Goal: Information Seeking & Learning: Learn about a topic

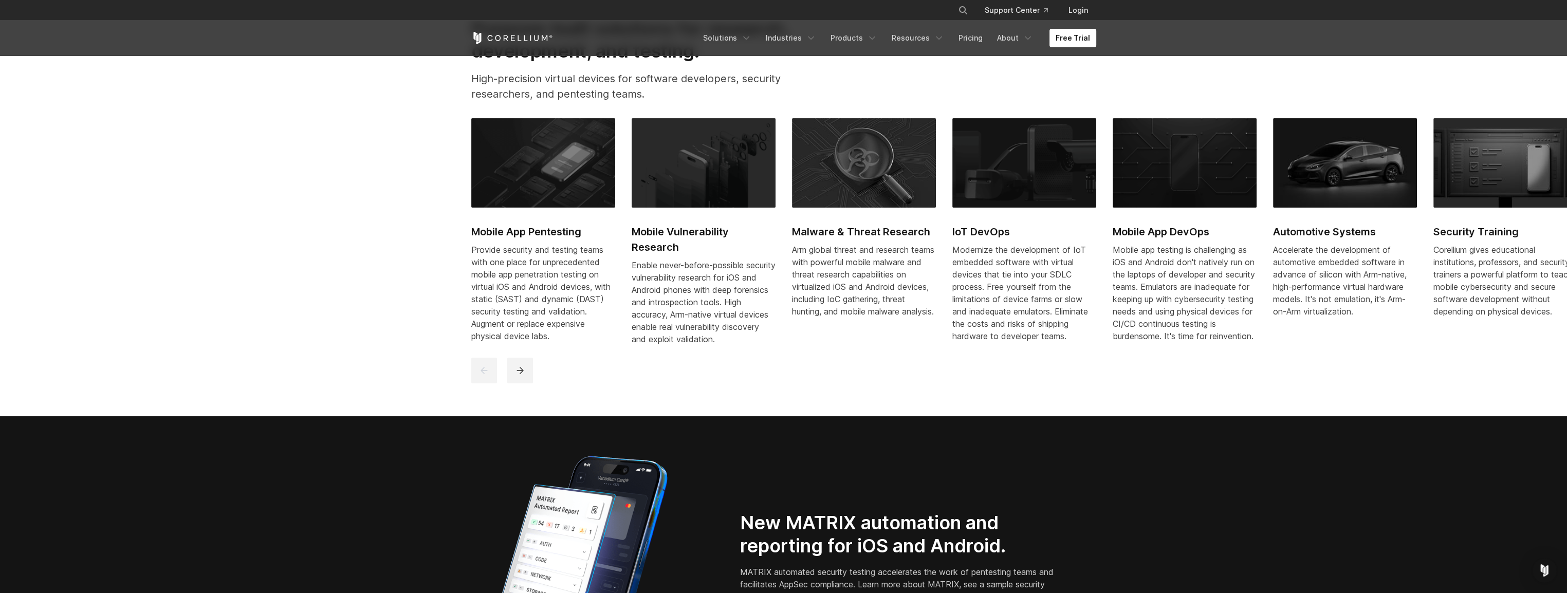
scroll to position [1948, 0]
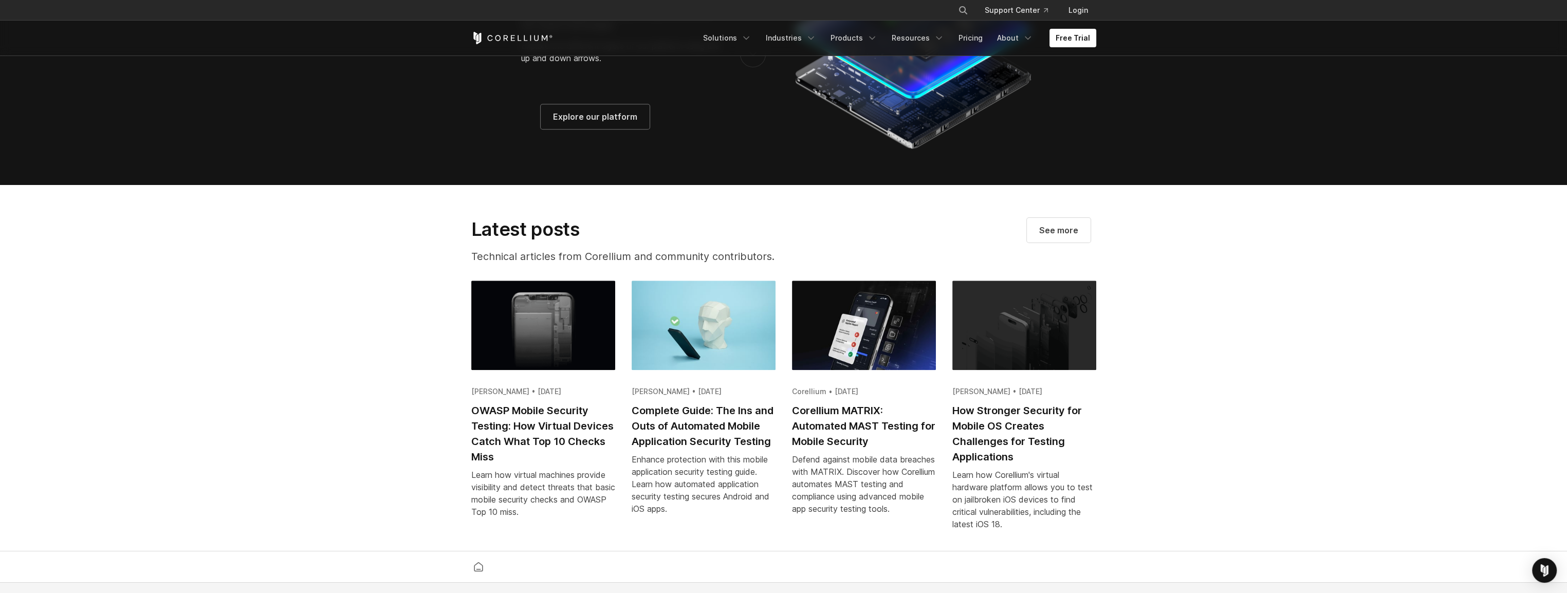
click at [1292, 311] on section "Latest posts Technical articles from Corellium and community contributors. See …" at bounding box center [783, 368] width 1567 height 367
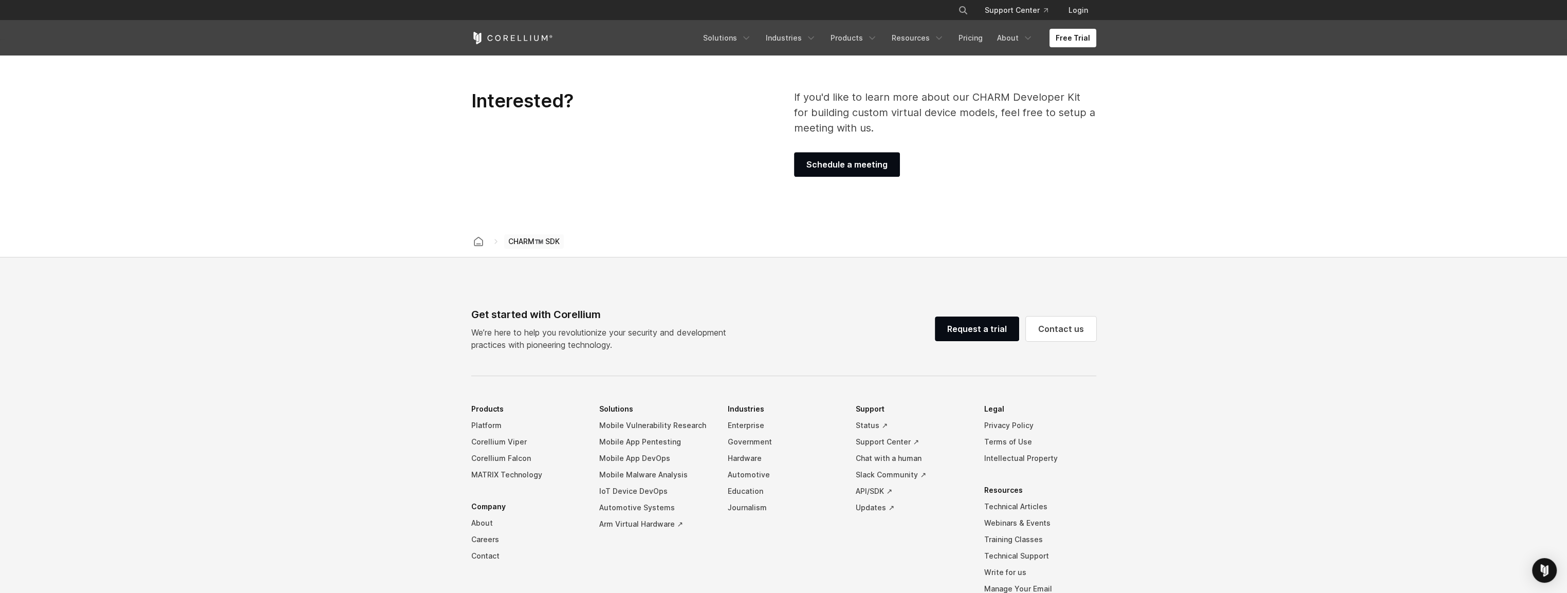
scroll to position [1671, 0]
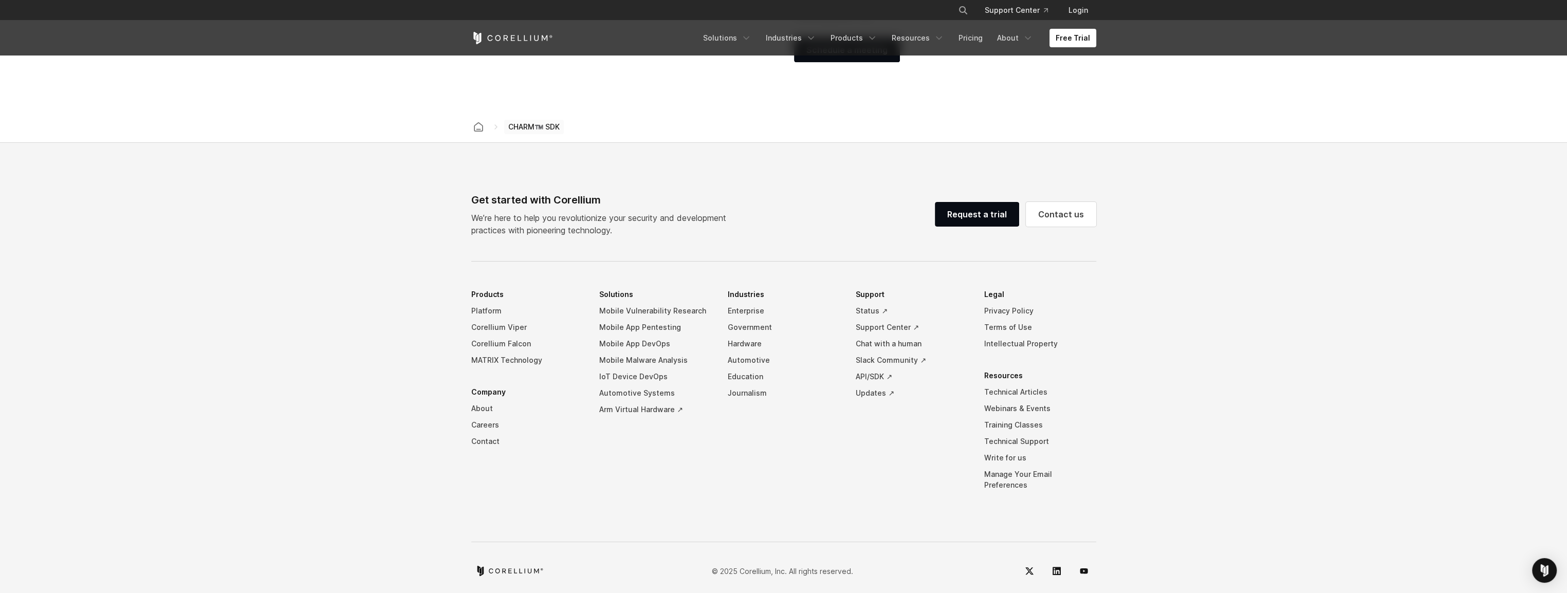
click at [84, 375] on footer "Get started with Corellium We’re here to help you revolutionize your security a…" at bounding box center [783, 373] width 1567 height 461
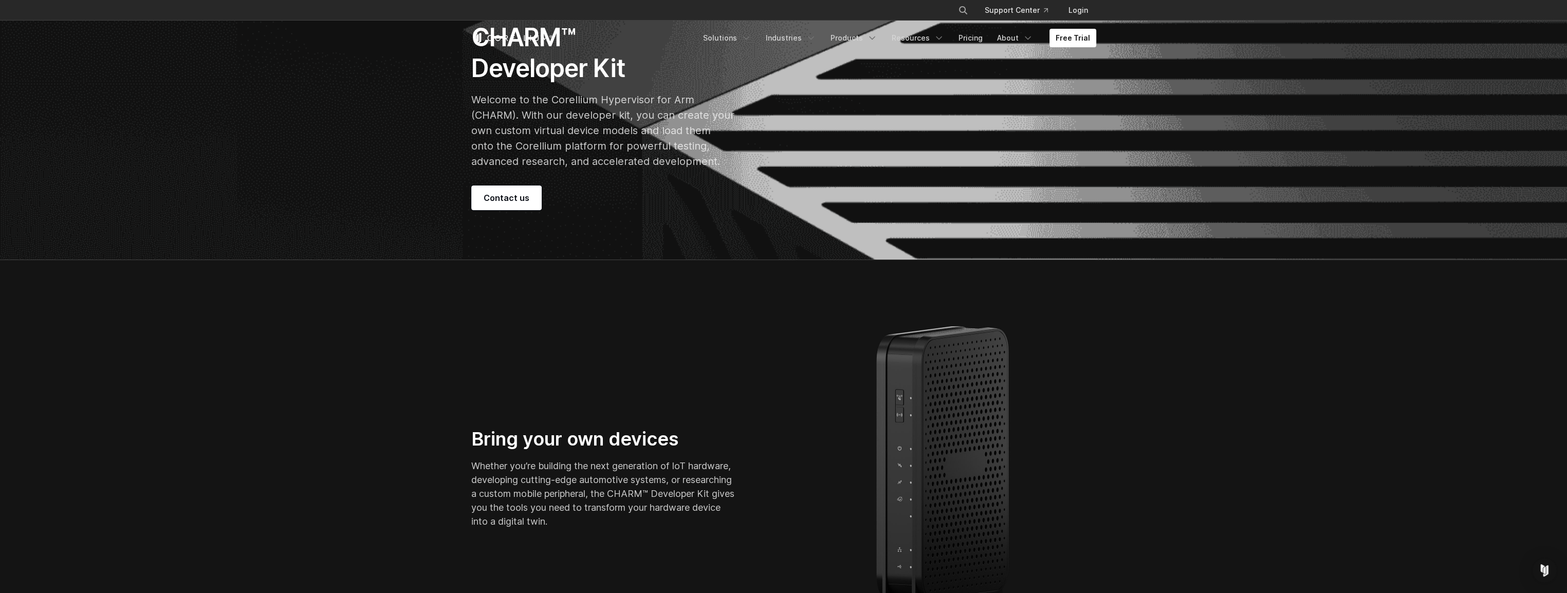
scroll to position [0, 0]
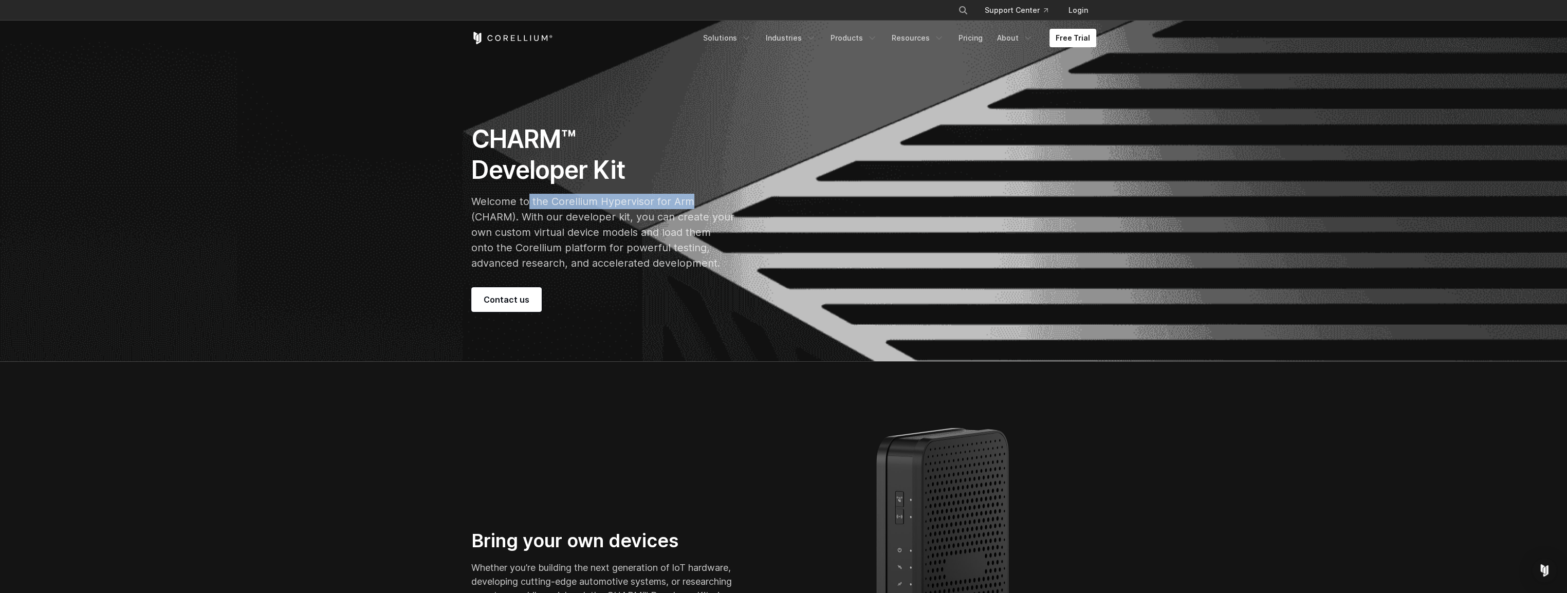
drag, startPoint x: 528, startPoint y: 200, endPoint x: 688, endPoint y: 203, distance: 160.3
click at [688, 203] on p "Welcome to the Corellium Hypervisor for Arm (CHARM). With our developer kit, yo…" at bounding box center [602, 232] width 263 height 77
drag, startPoint x: 688, startPoint y: 203, endPoint x: 636, endPoint y: 219, distance: 55.3
click at [640, 219] on p "Welcome to the Corellium Hypervisor for Arm (CHARM). With our developer kit, yo…" at bounding box center [602, 232] width 263 height 77
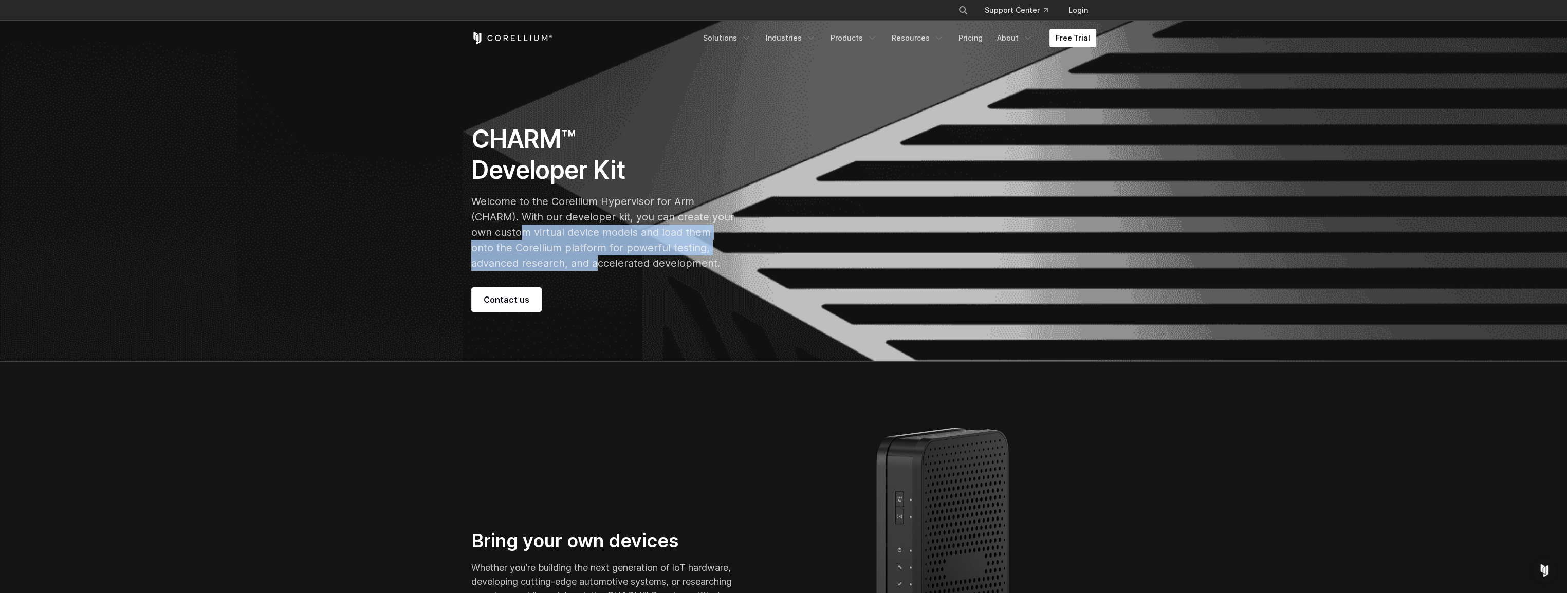
drag, startPoint x: 525, startPoint y: 230, endPoint x: 541, endPoint y: 256, distance: 30.9
click at [541, 256] on p "Welcome to the Corellium Hypervisor for Arm (CHARM). With our developer kit, yo…" at bounding box center [602, 232] width 263 height 77
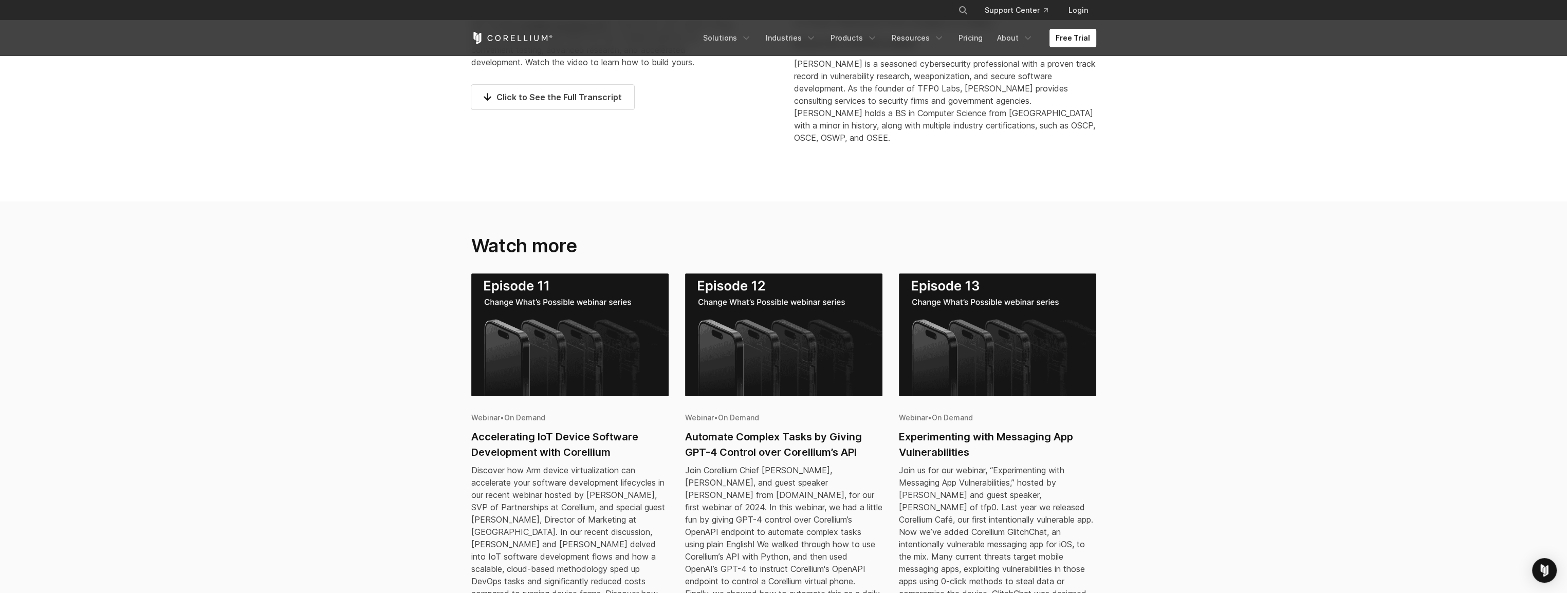
scroll to position [1079, 0]
